Goal: Information Seeking & Learning: Check status

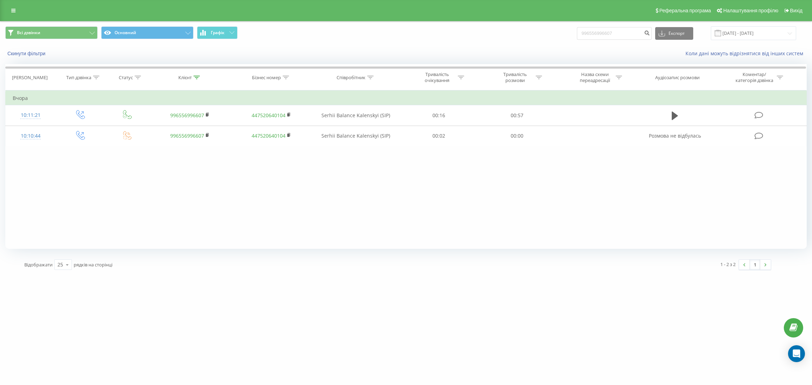
click at [592, 37] on input "996556996607" at bounding box center [614, 33] width 75 height 13
type input "380931776107"
click at [650, 31] on button "submit" at bounding box center [647, 33] width 10 height 13
click at [90, 150] on div "Фільтрувати за умовою Дорівнює Введіть значення Скасувати OK Фільтрувати за умо…" at bounding box center [405, 170] width 801 height 159
click at [499, 212] on div "Фільтрувати за умовою Дорівнює Введіть значення Скасувати OK Фільтрувати за умо…" at bounding box center [405, 170] width 801 height 159
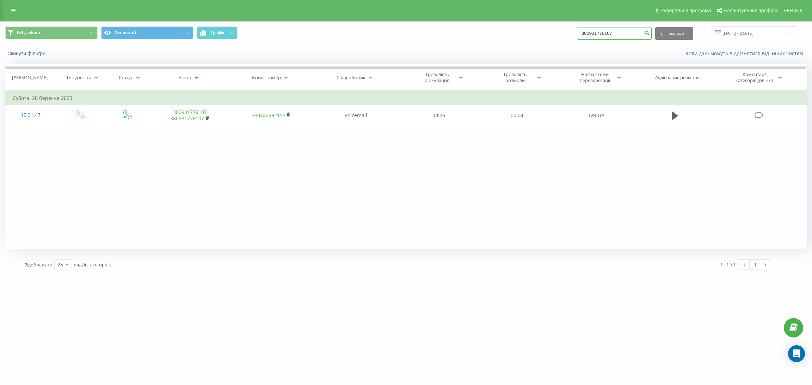
click at [631, 35] on input "380931776107" at bounding box center [614, 33] width 75 height 13
paste input "85578646"
click at [646, 32] on input "380985578646" at bounding box center [614, 33] width 75 height 13
type input "380985578646"
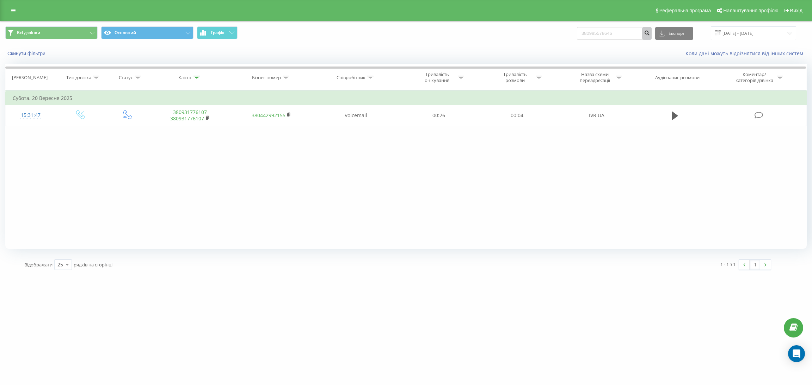
click at [650, 32] on icon "submit" at bounding box center [647, 32] width 6 height 4
click at [614, 31] on input "380985578646" at bounding box center [614, 33] width 75 height 13
paste input "30064054"
type input "380930064054"
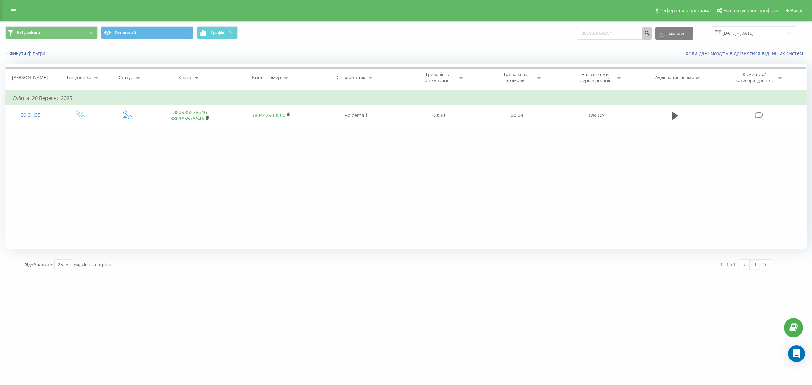
click at [650, 34] on icon "submit" at bounding box center [647, 32] width 6 height 4
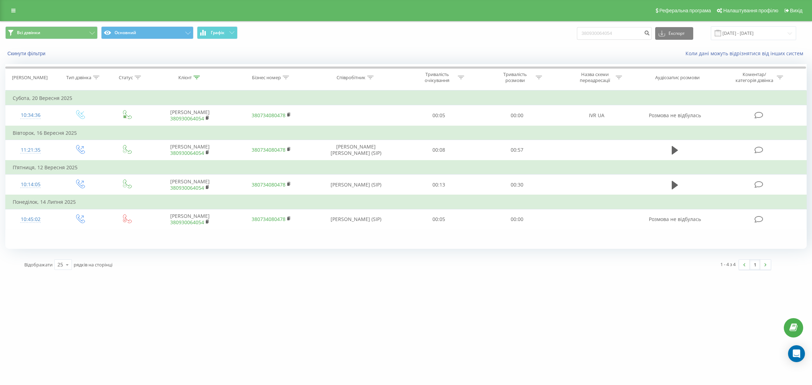
click at [21, 8] on div "Реферальна програма Налаштування профілю Вихід" at bounding box center [406, 10] width 812 height 21
click at [18, 10] on link at bounding box center [13, 11] width 13 height 10
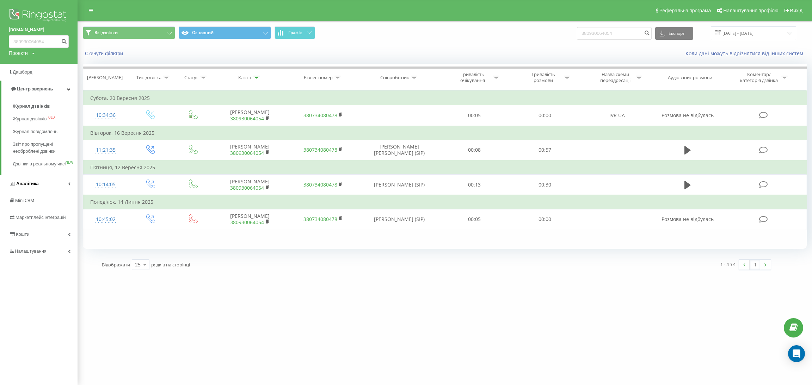
click at [54, 191] on link "Аналiтика" at bounding box center [38, 183] width 77 height 17
click at [41, 85] on link "Центр звернень" at bounding box center [38, 89] width 77 height 17
click at [28, 75] on span "Дашборд" at bounding box center [21, 72] width 25 height 7
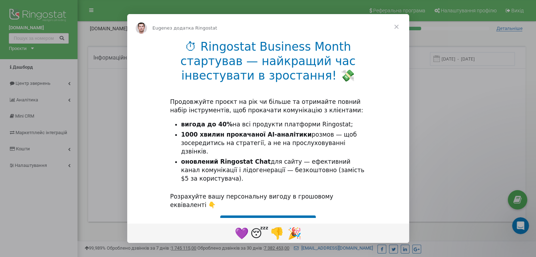
click at [394, 26] on span "Закрити" at bounding box center [396, 26] width 25 height 25
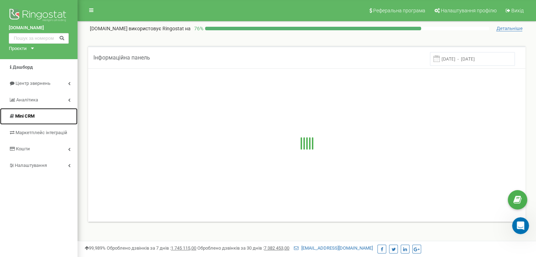
click at [30, 117] on span "Mini CRM" at bounding box center [24, 115] width 19 height 5
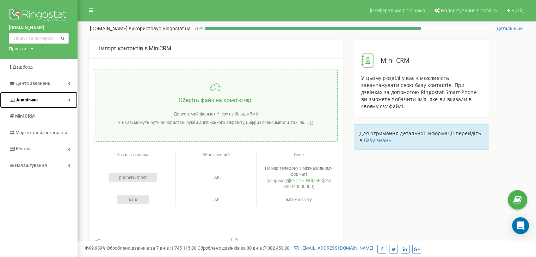
click at [60, 100] on link "Аналiтика" at bounding box center [38, 100] width 77 height 17
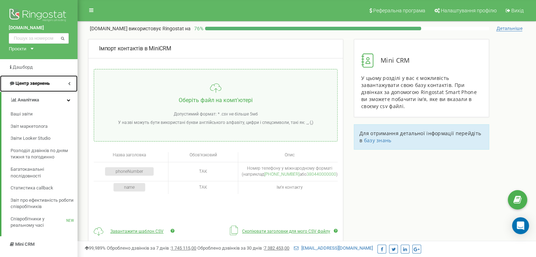
click at [37, 85] on span "Центр звернень" at bounding box center [32, 83] width 34 height 5
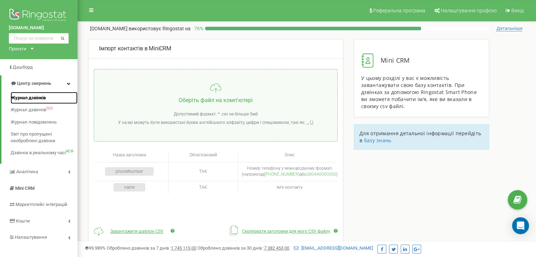
click at [37, 97] on span "Журнал дзвінків" at bounding box center [28, 98] width 35 height 7
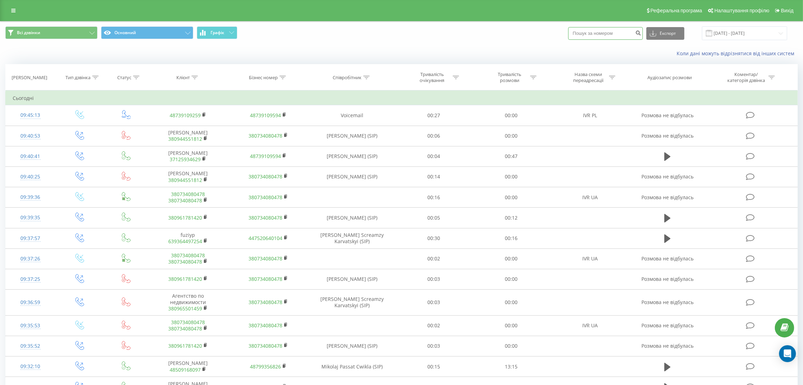
click at [604, 36] on input at bounding box center [606, 33] width 75 height 13
paste input "380930064054"
type input "380930064054"
click at [641, 32] on icon "submit" at bounding box center [638, 32] width 6 height 4
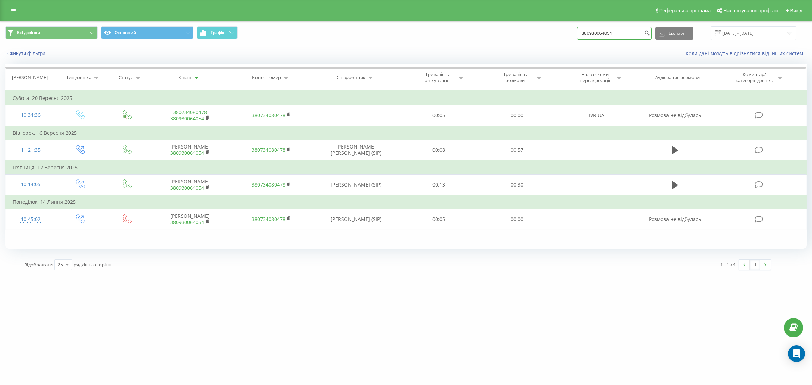
click at [617, 38] on input "380930064054" at bounding box center [614, 33] width 75 height 13
click at [648, 34] on button "submit" at bounding box center [647, 33] width 10 height 13
click at [523, 283] on div "ringostat.com 380930064054 Проекти ringostat.com Дашборд Центр звернень Журнал …" at bounding box center [406, 192] width 812 height 385
click at [650, 33] on icon "submit" at bounding box center [647, 32] width 6 height 4
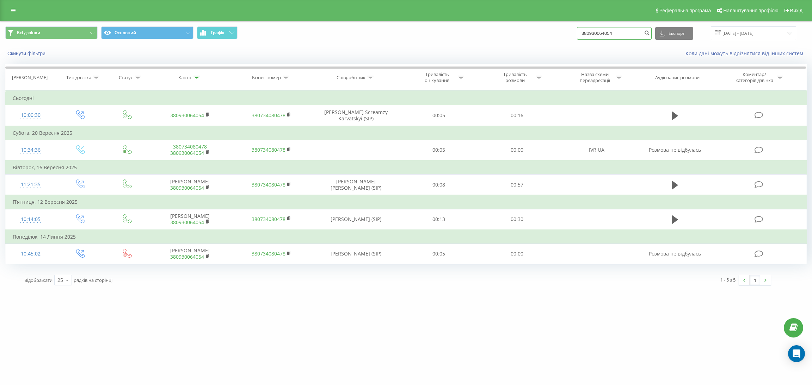
click at [605, 34] on input "380930064054" at bounding box center [614, 33] width 75 height 13
paste input "501542603"
type input "380501542603"
click at [650, 32] on icon "submit" at bounding box center [647, 32] width 6 height 4
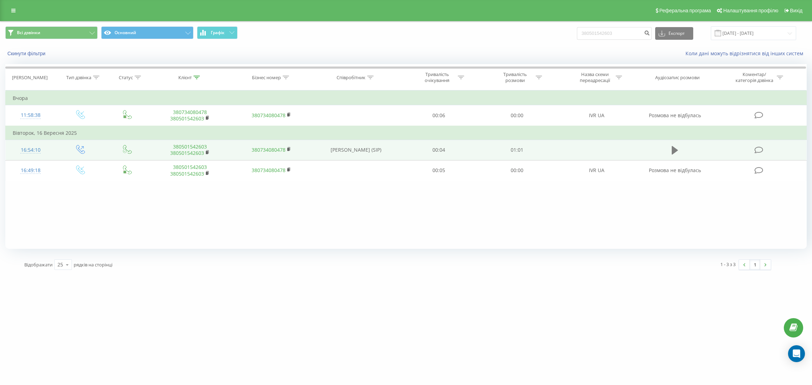
click at [677, 153] on icon at bounding box center [674, 150] width 6 height 10
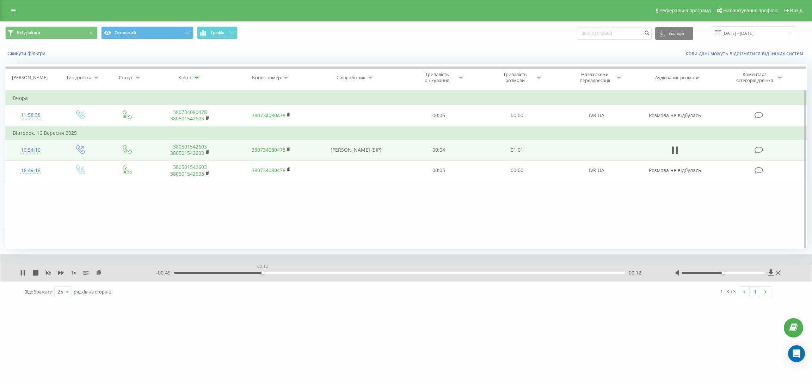
click at [262, 273] on div "00:12" at bounding box center [399, 273] width 451 height 2
click at [299, 272] on div "00:12" at bounding box center [399, 273] width 451 height 2
click at [372, 273] on div "00:17" at bounding box center [399, 273] width 451 height 2
click at [412, 275] on div "- 00:34 00:27 00:27" at bounding box center [406, 272] width 501 height 7
click at [440, 273] on div "00:27" at bounding box center [399, 273] width 451 height 2
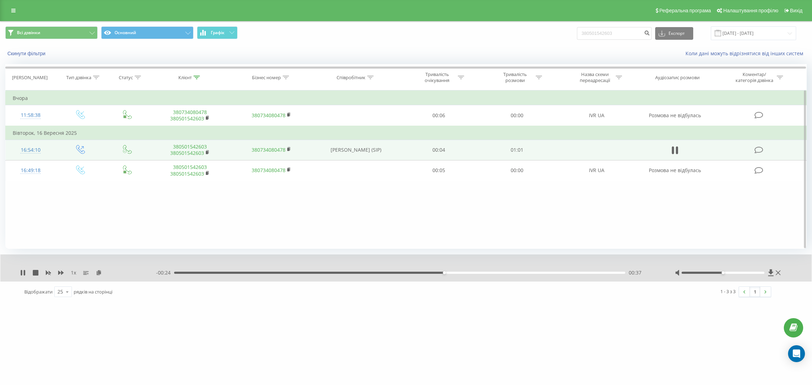
click at [478, 275] on div "- 00:24 00:37 00:37" at bounding box center [406, 272] width 501 height 7
click at [514, 274] on div "- 00:24 00:37 00:37" at bounding box center [406, 272] width 501 height 7
click at [524, 273] on div "00:37" at bounding box center [399, 273] width 451 height 2
click at [565, 274] on div "00:48" at bounding box center [399, 273] width 451 height 2
click at [593, 273] on div "00:54" at bounding box center [399, 273] width 451 height 2
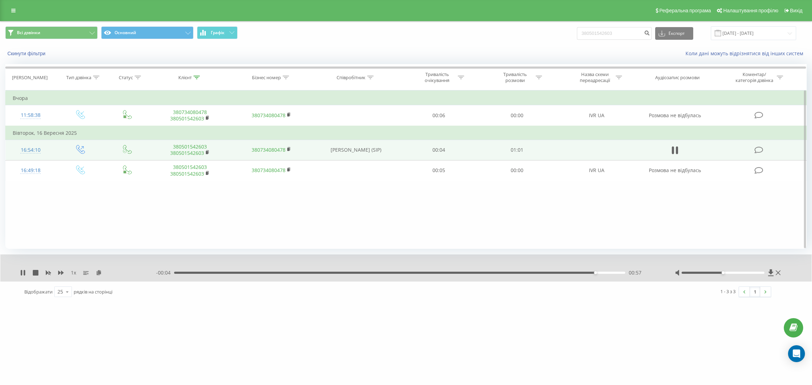
click at [572, 238] on div "Фільтрувати за умовою Дорівнює Введіть значення Скасувати OK Фільтрувати за умо…" at bounding box center [405, 170] width 801 height 159
click at [25, 279] on div "1 x - 00:02 00:59 00:59" at bounding box center [405, 268] width 811 height 27
click at [25, 275] on icon at bounding box center [23, 273] width 6 height 6
drag, startPoint x: 521, startPoint y: 332, endPoint x: 517, endPoint y: 323, distance: 9.5
click at [521, 330] on div "ringostat.com 380501542603 Проекти ringostat.com Дашборд Центр звернень Журнал …" at bounding box center [406, 192] width 812 height 385
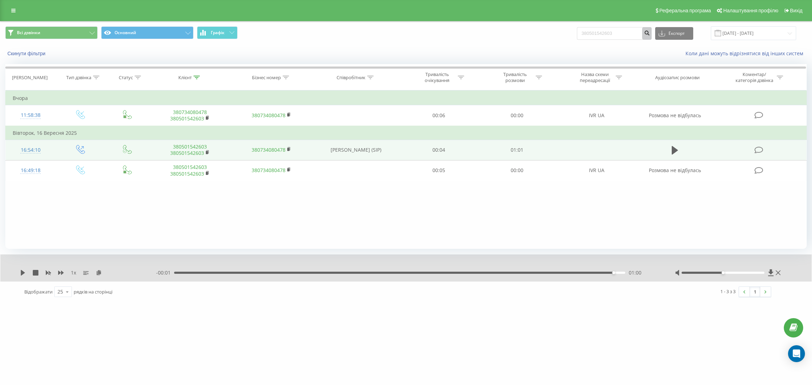
click at [651, 37] on button "submit" at bounding box center [647, 33] width 10 height 13
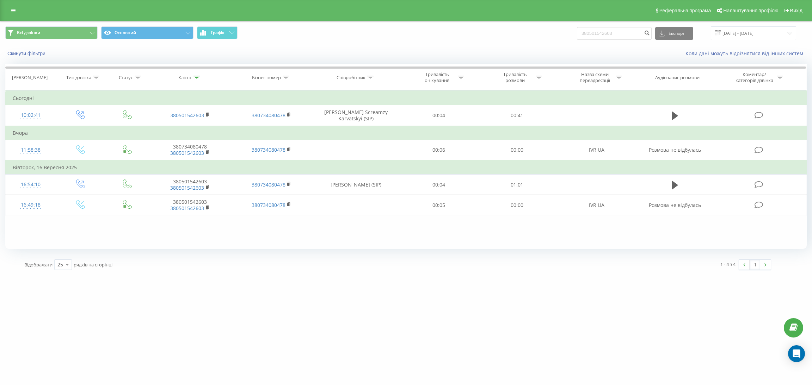
click at [384, 262] on div "Відображати 25 10 25 50 100 рядків на сторінці" at bounding box center [208, 265] width 378 height 20
